Goal: Task Accomplishment & Management: Manage account settings

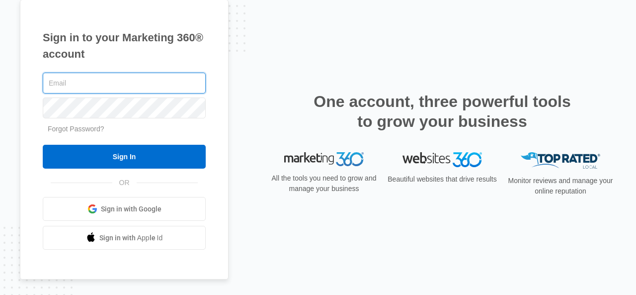
click at [88, 85] on input "text" at bounding box center [124, 83] width 163 height 21
type input "Elizabeth@etherealwe.com"
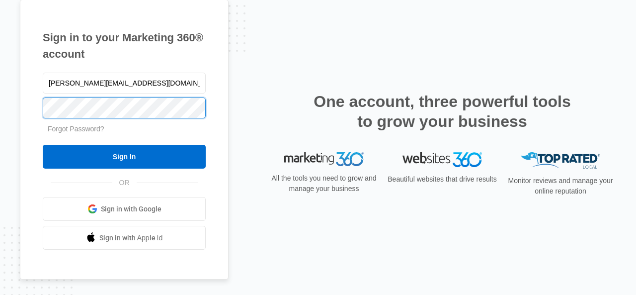
click at [10, 111] on div "Sign in to your Marketing 360® account Elizabeth@etherealwe.com Forgot Password…" at bounding box center [318, 147] width 636 height 295
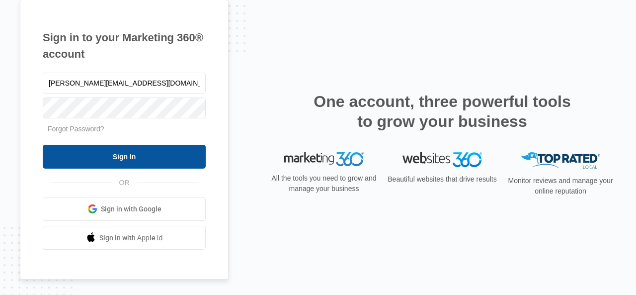
click at [60, 153] on input "Sign In" at bounding box center [124, 157] width 163 height 24
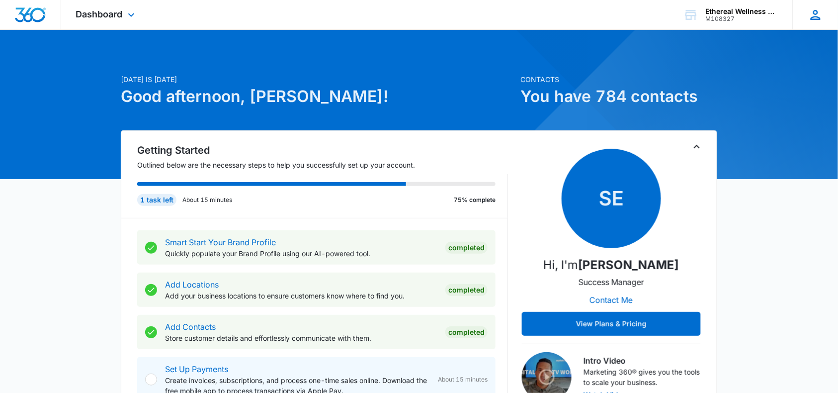
click at [818, 16] on icon at bounding box center [816, 15] width 10 height 10
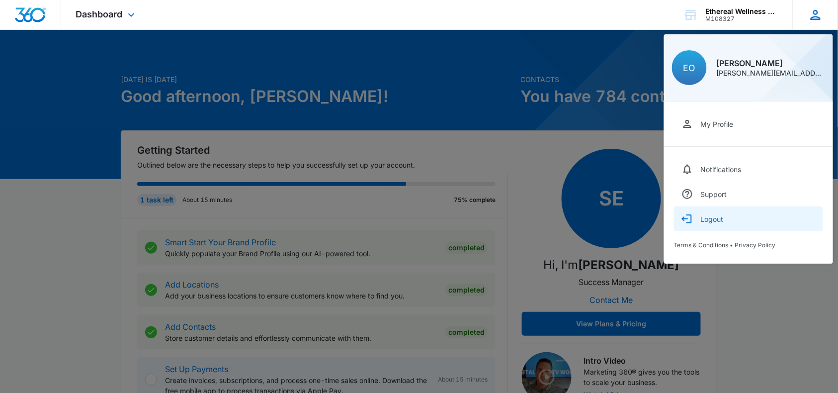
click at [715, 218] on div "Logout" at bounding box center [712, 219] width 23 height 8
